Goal: Navigation & Orientation: Find specific page/section

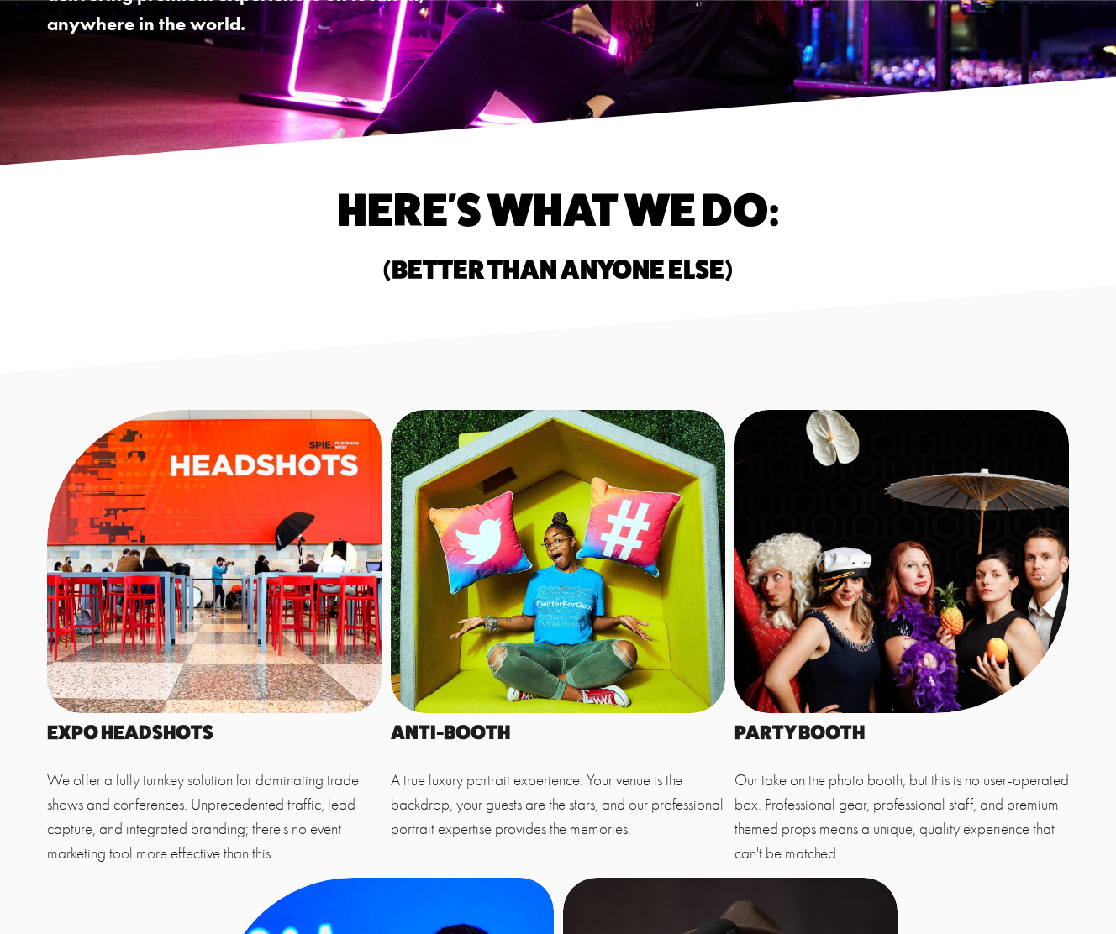
scroll to position [394, 0]
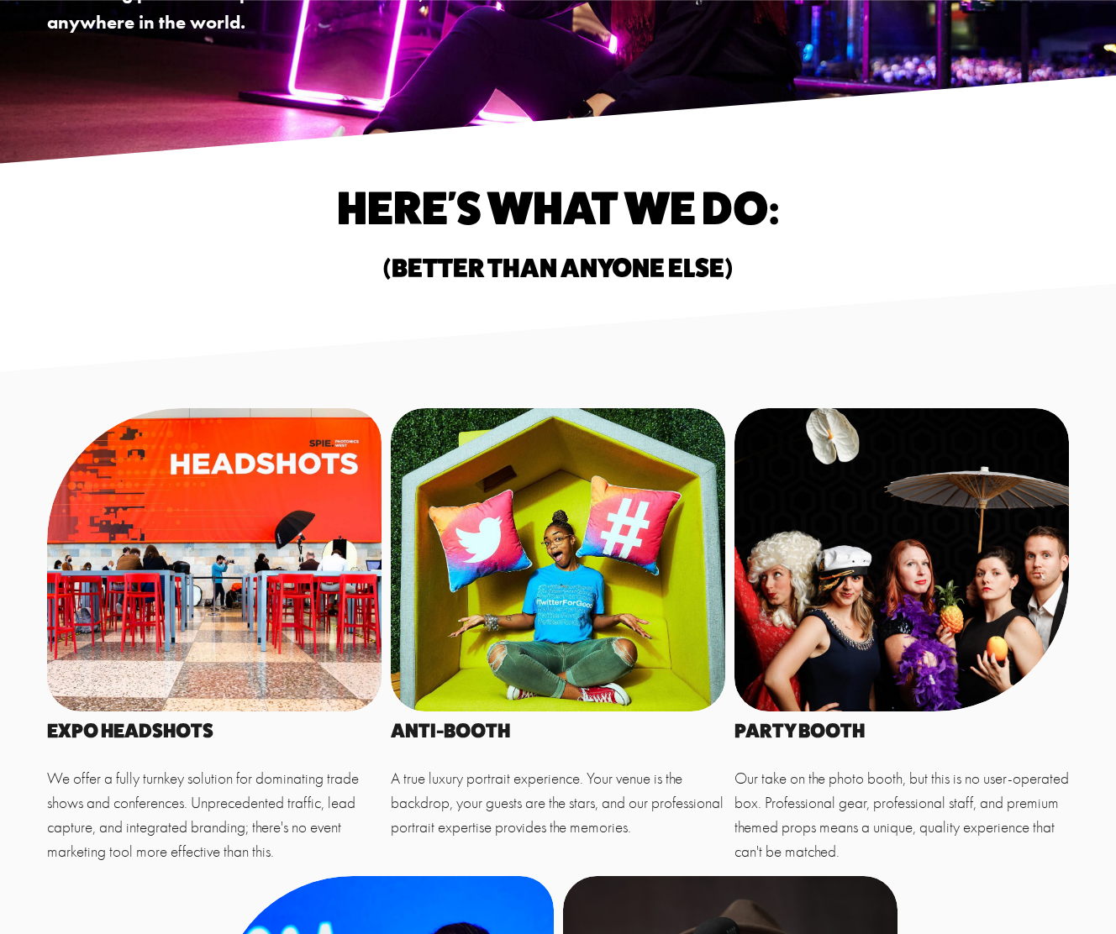
click at [323, 492] on div at bounding box center [214, 559] width 334 height 302
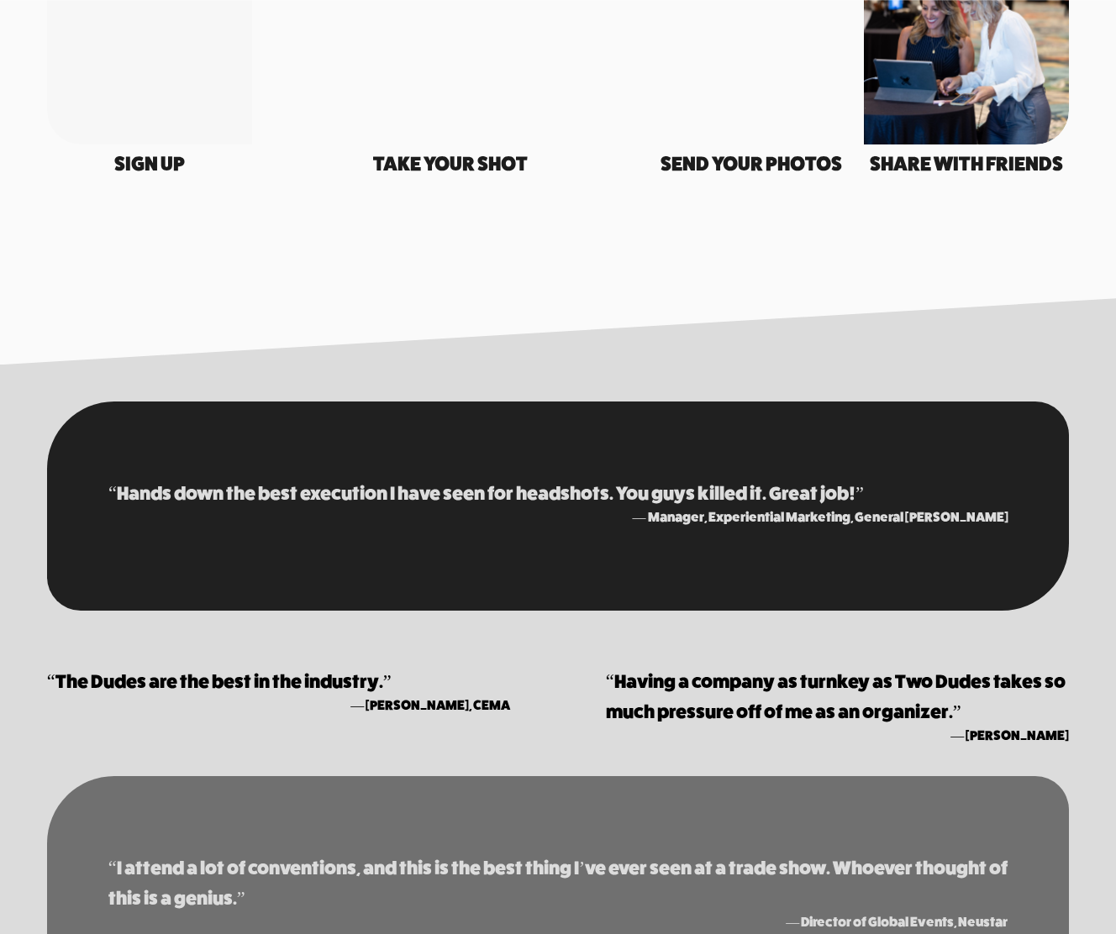
scroll to position [2874, 0]
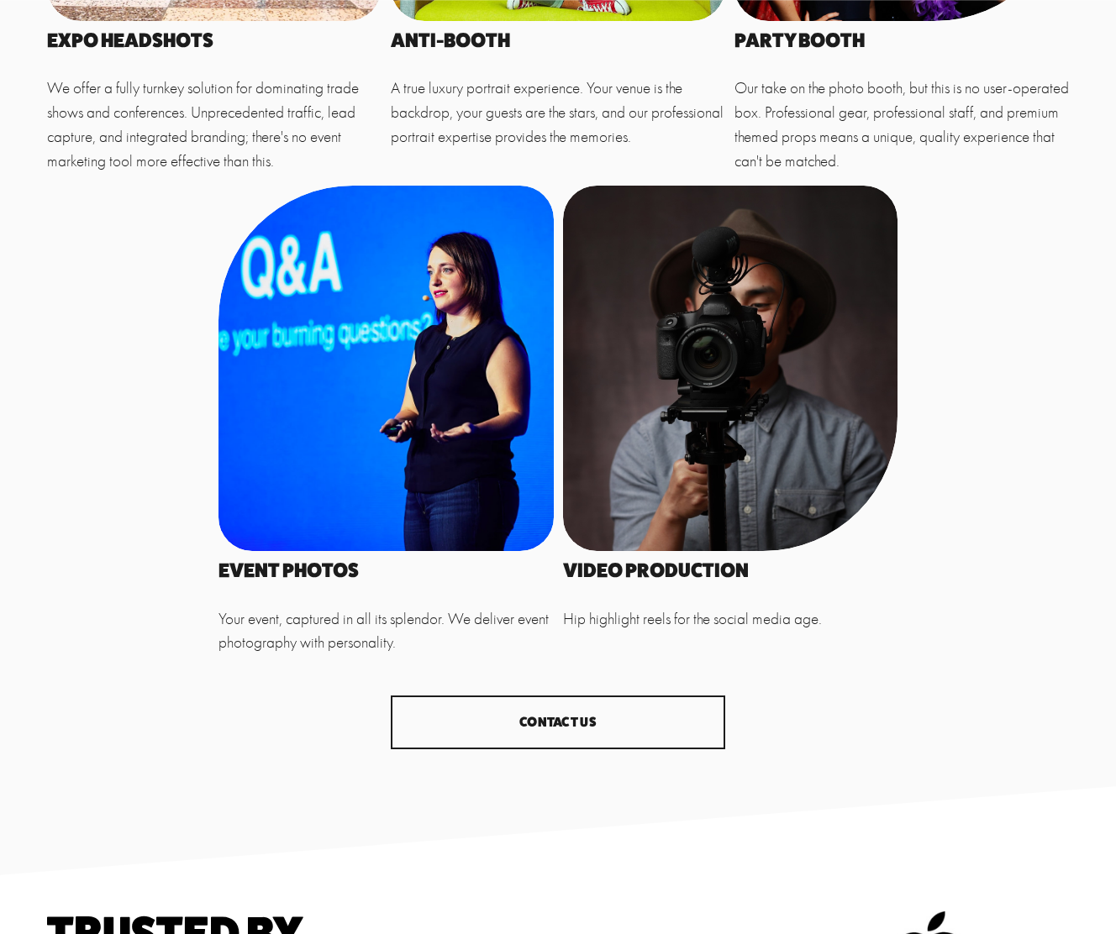
scroll to position [1175, 0]
